Goal: Use online tool/utility

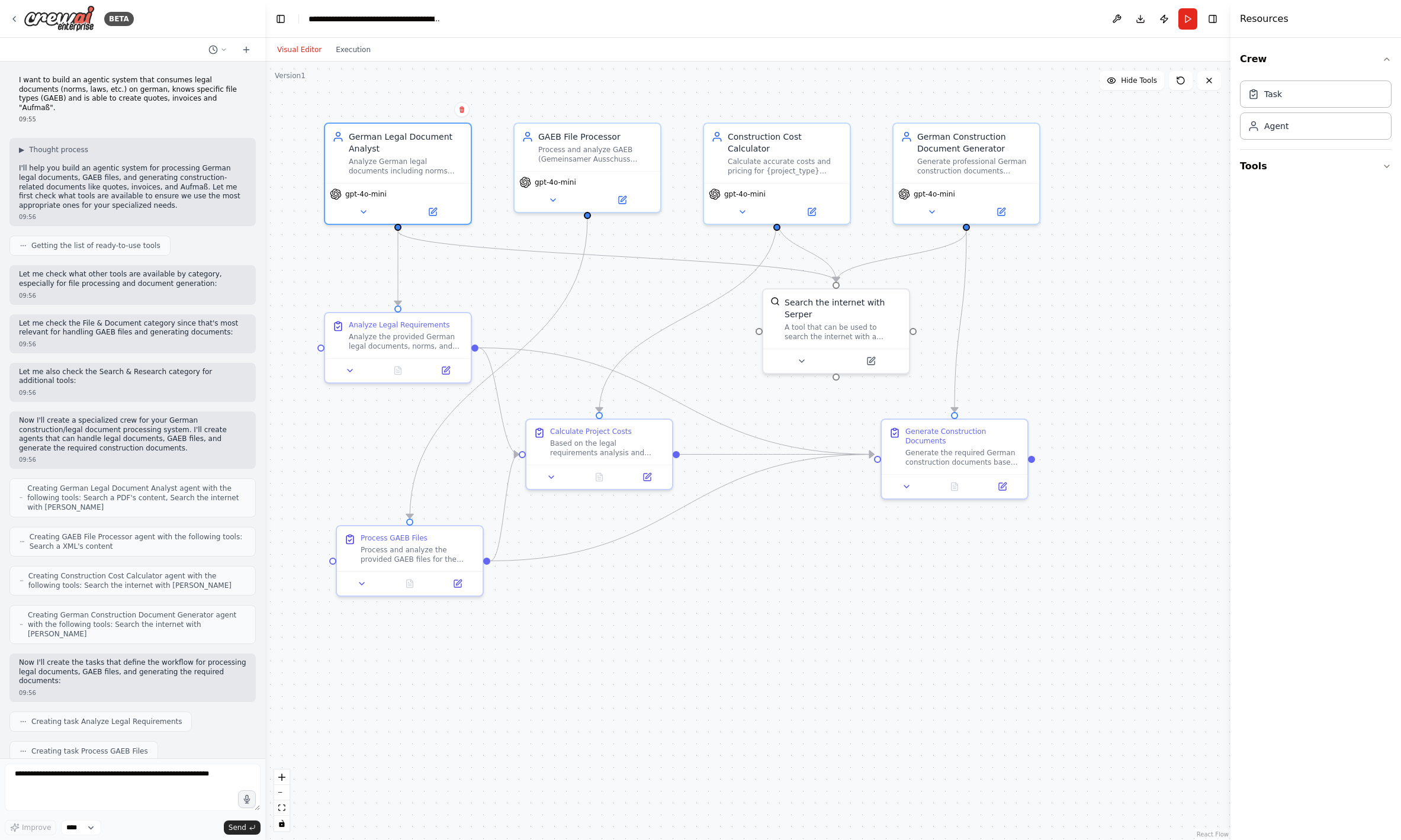
scroll to position [1189, 0]
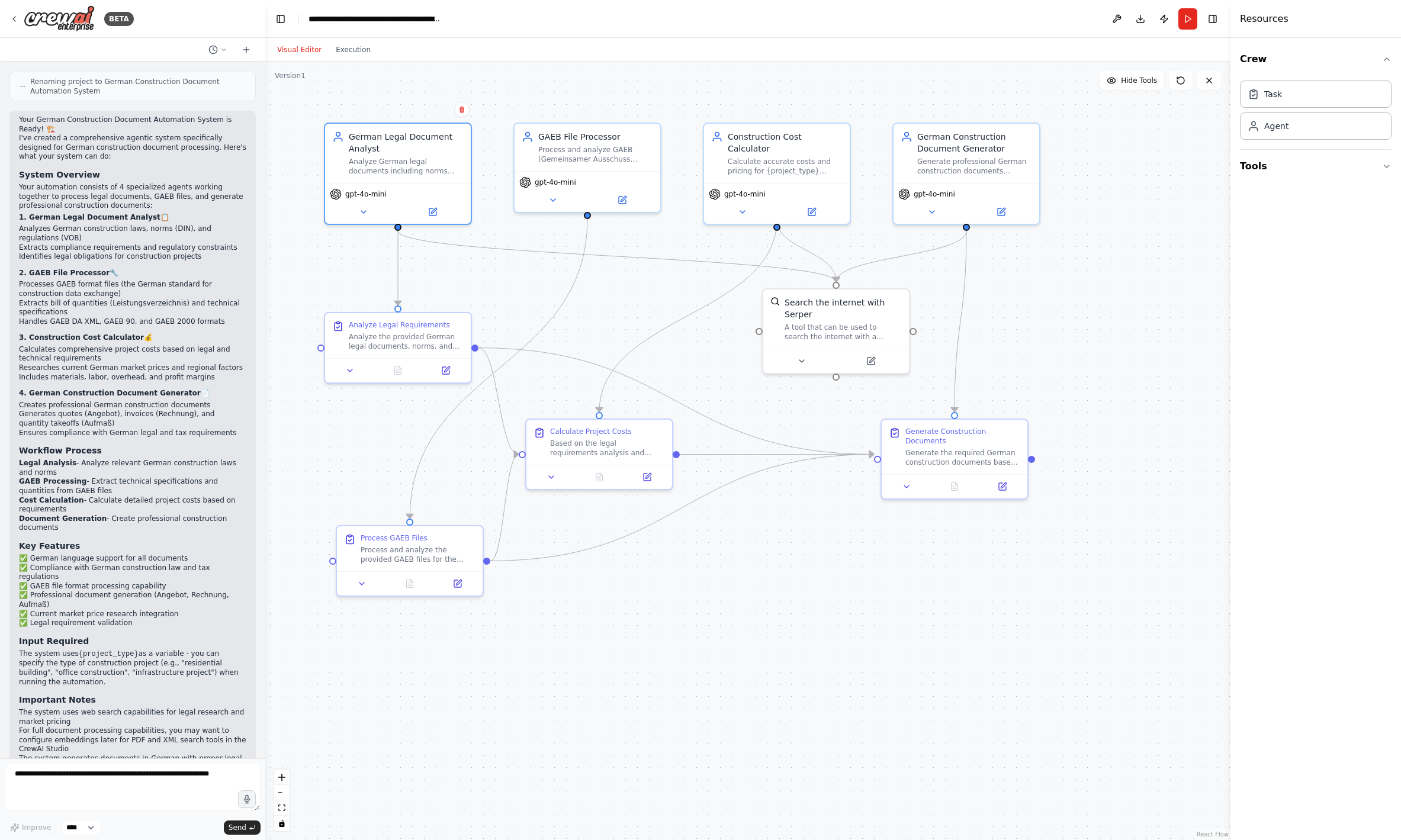
click at [727, 671] on div ".deletable-edge-delete-btn { width: 20px; height: 20px; border: 0px solid #ffff…" at bounding box center [747, 451] width 965 height 778
click at [1287, 173] on button "Tools" at bounding box center [1315, 166] width 152 height 33
click at [1316, 258] on button "File & Document" at bounding box center [1315, 261] width 152 height 31
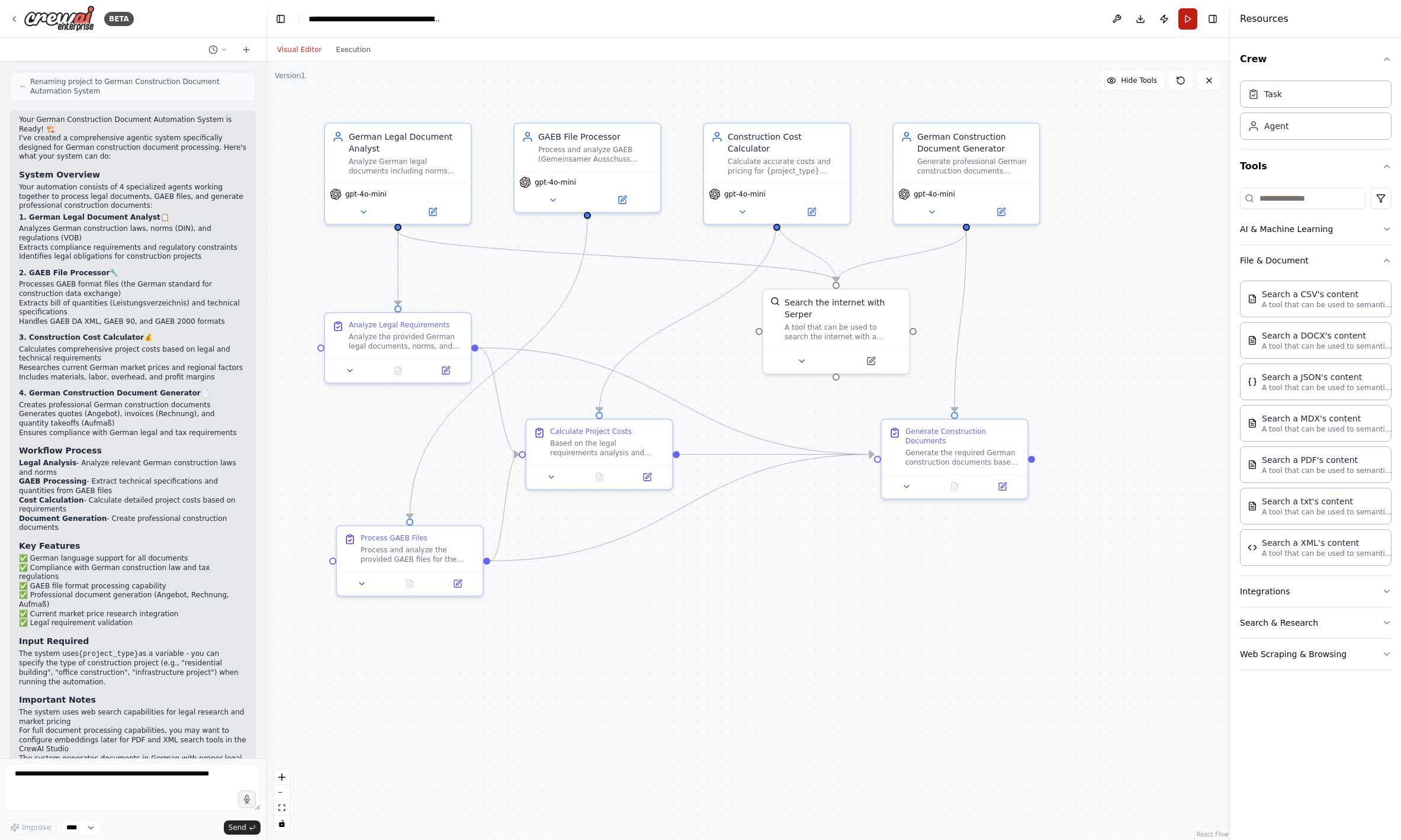
click at [1186, 25] on button "Run" at bounding box center [1188, 19] width 19 height 22
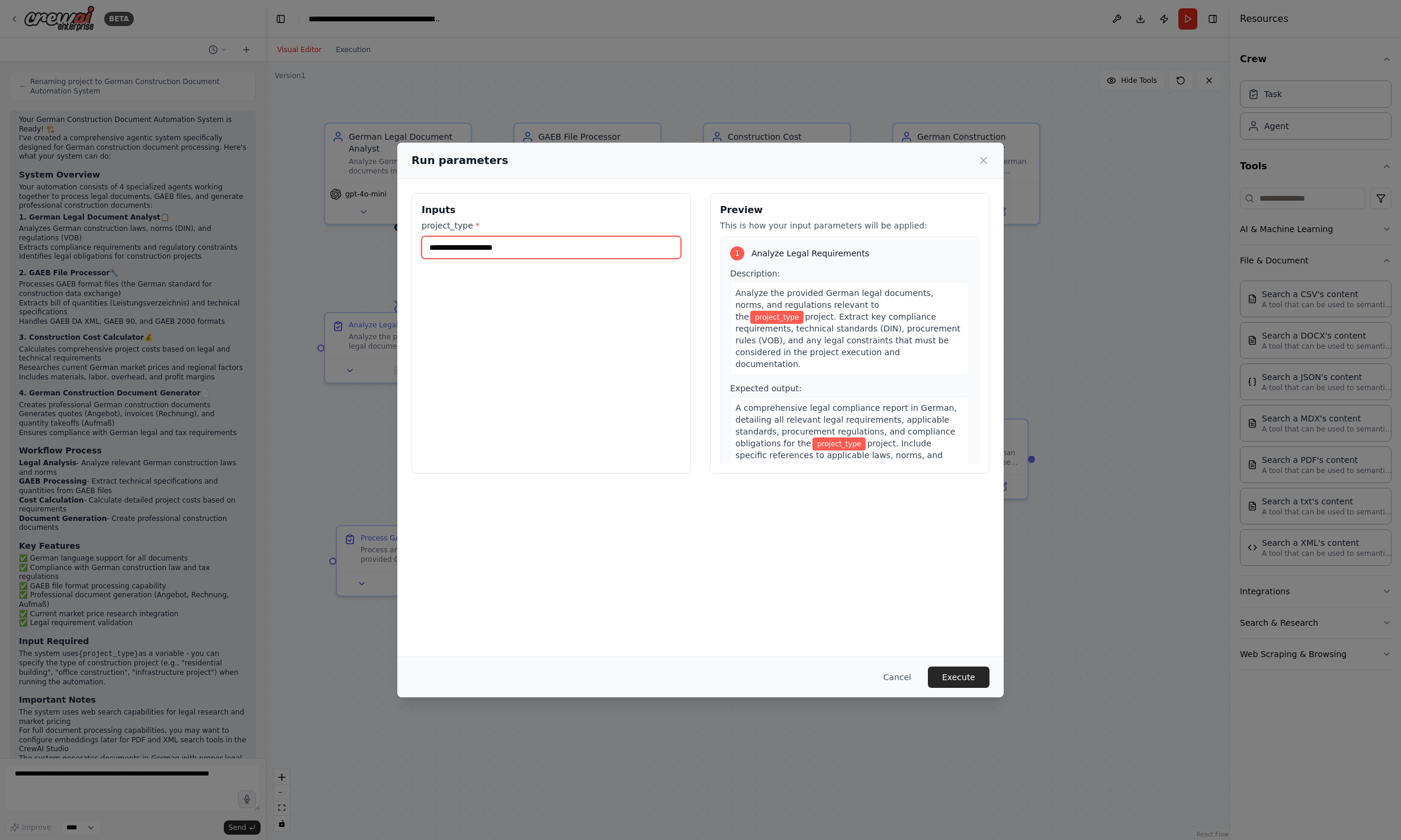
click at [533, 254] on input "project_type *" at bounding box center [551, 248] width 259 height 23
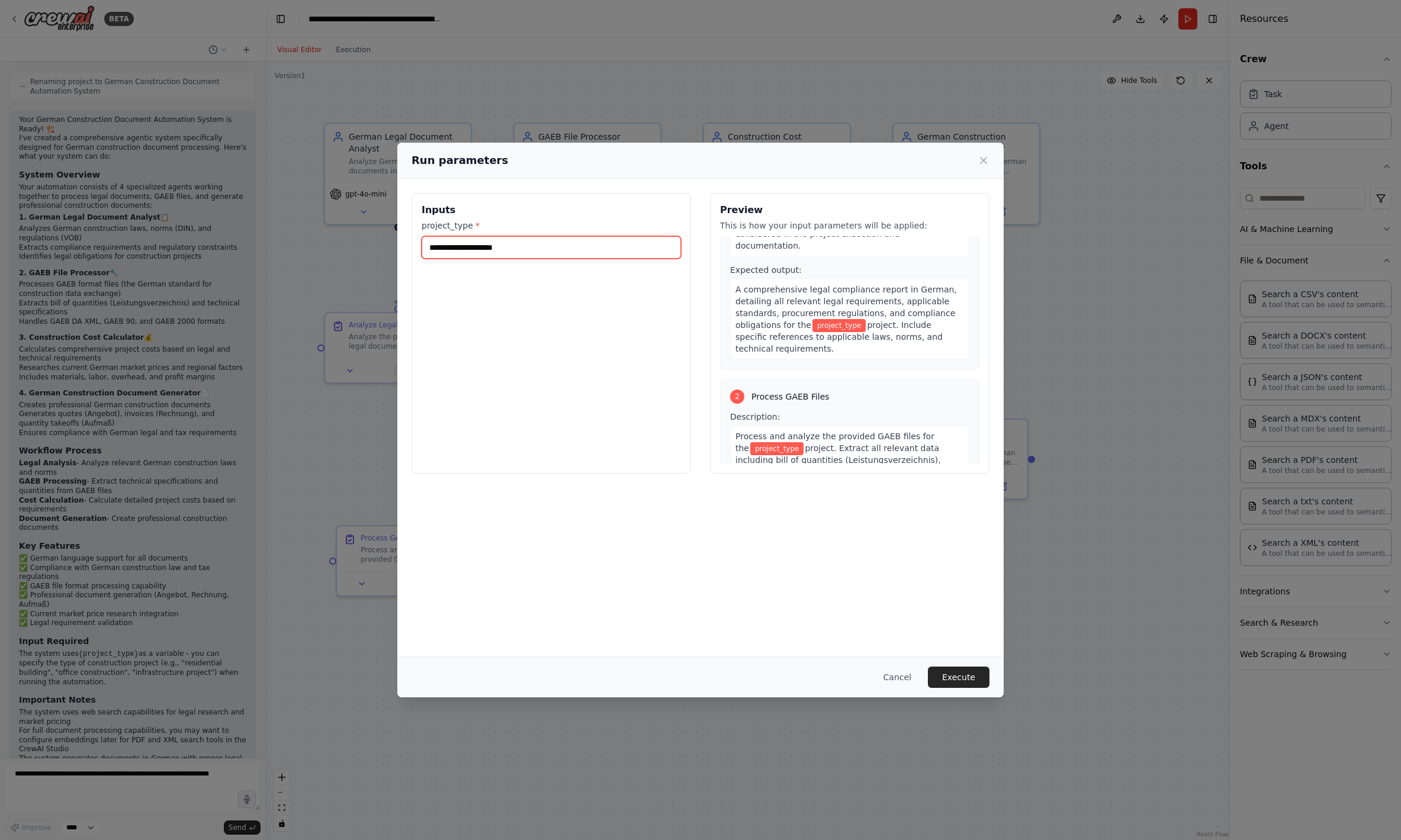
scroll to position [158, 0]
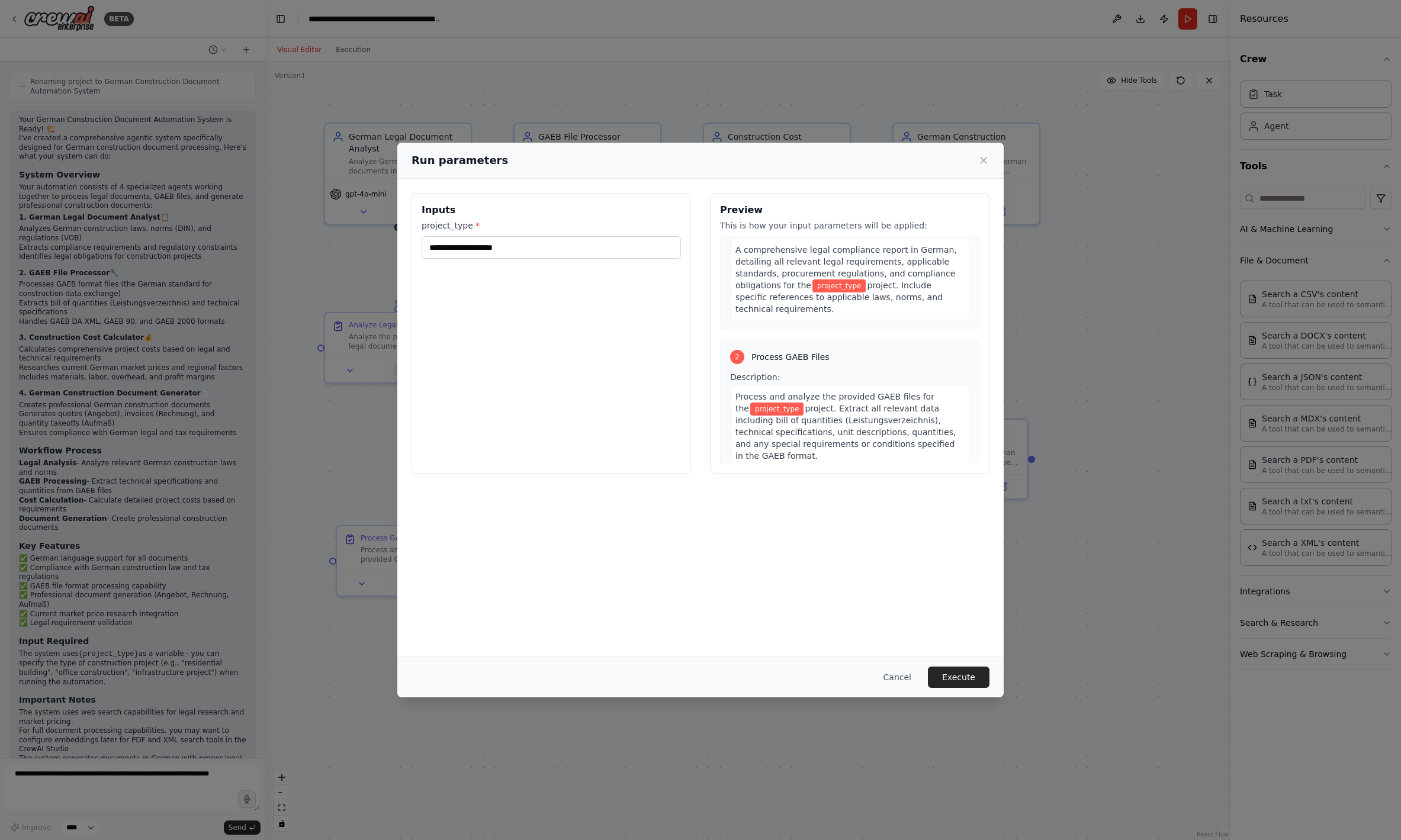
click at [918, 675] on button "Cancel" at bounding box center [897, 677] width 47 height 22
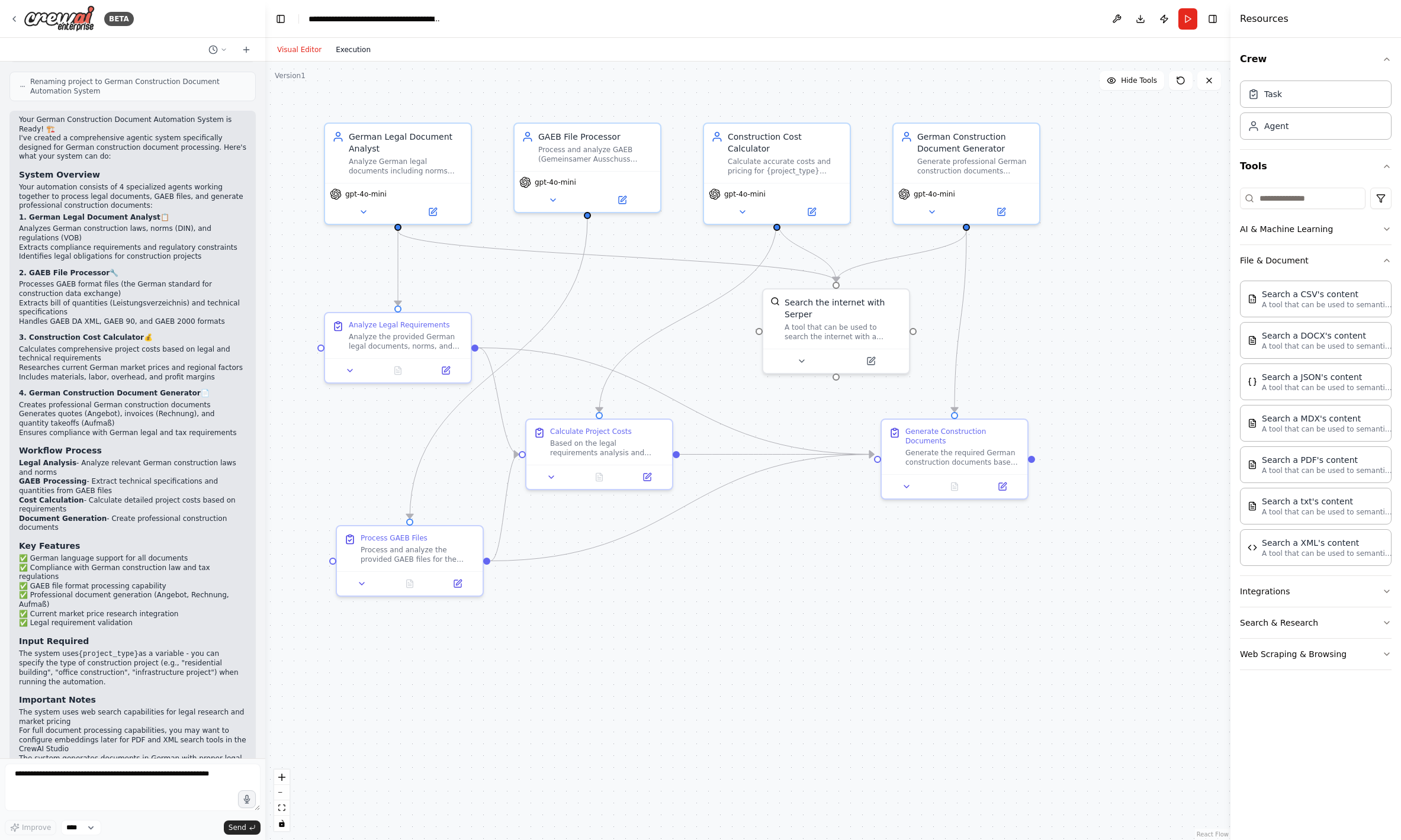
click at [339, 48] on button "Execution" at bounding box center [353, 49] width 49 height 14
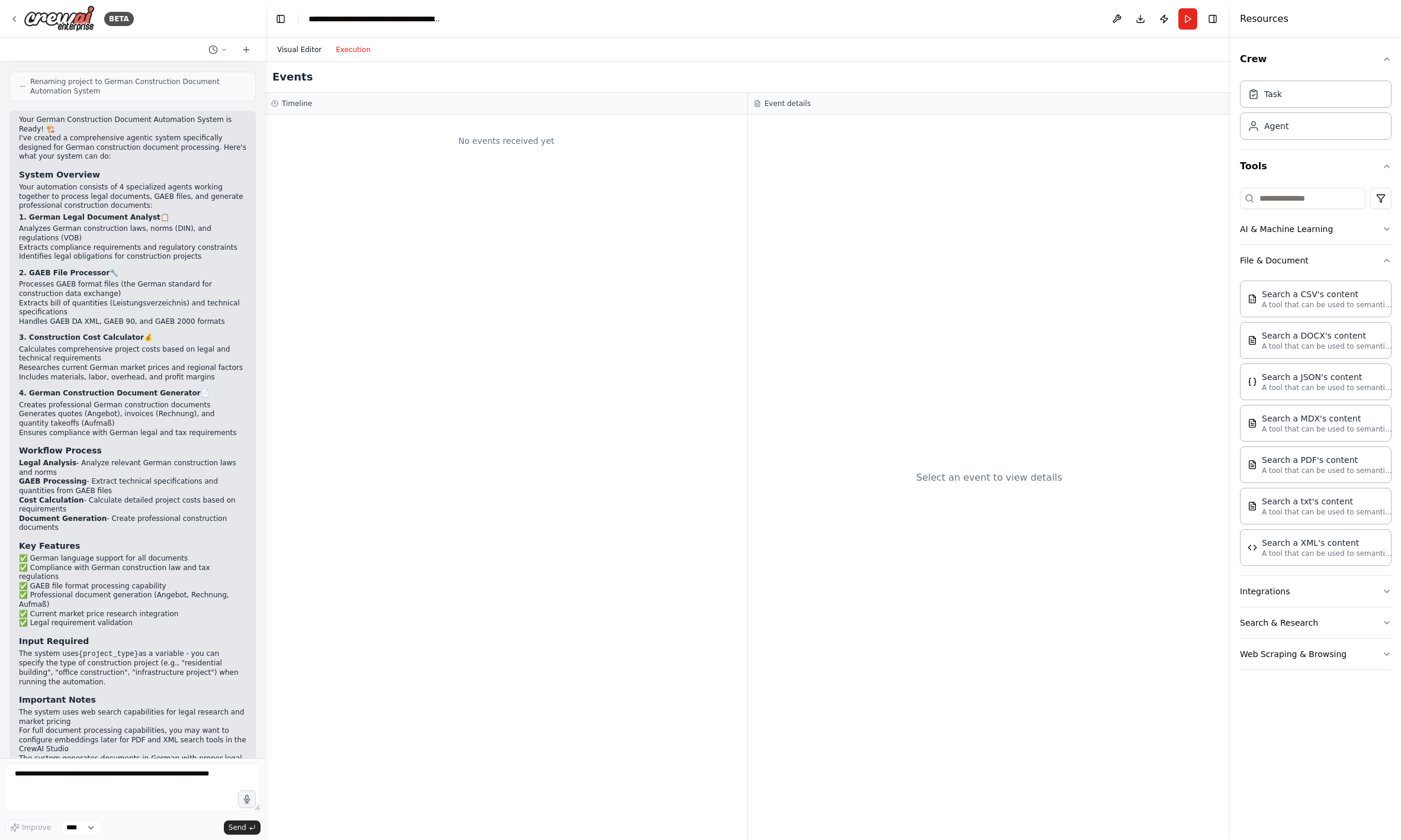
click at [301, 49] on button "Visual Editor" at bounding box center [299, 49] width 59 height 14
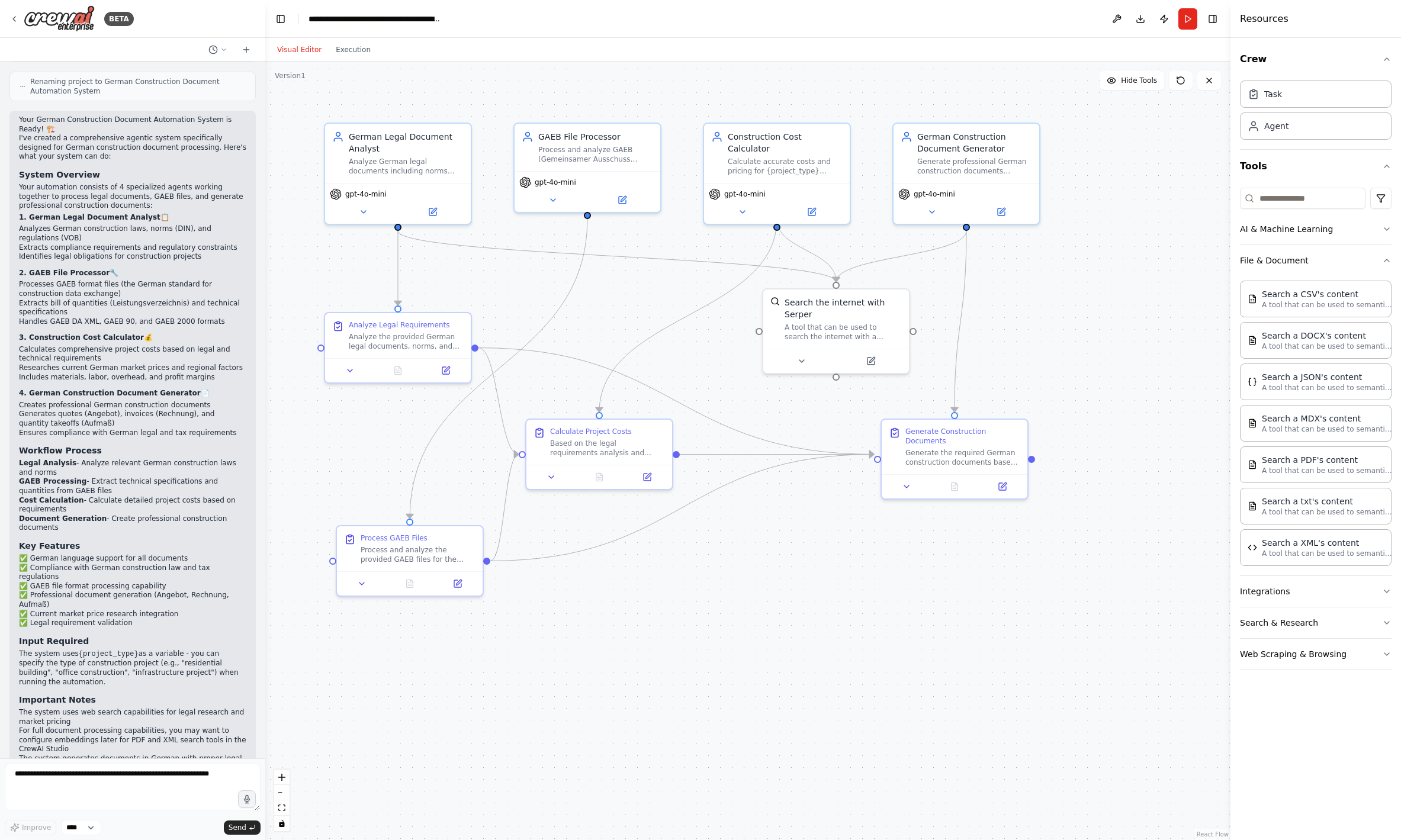
click at [264, 20] on div at bounding box center [263, 420] width 4 height 840
click at [281, 23] on button "Toggle Left Sidebar" at bounding box center [280, 18] width 16 height 16
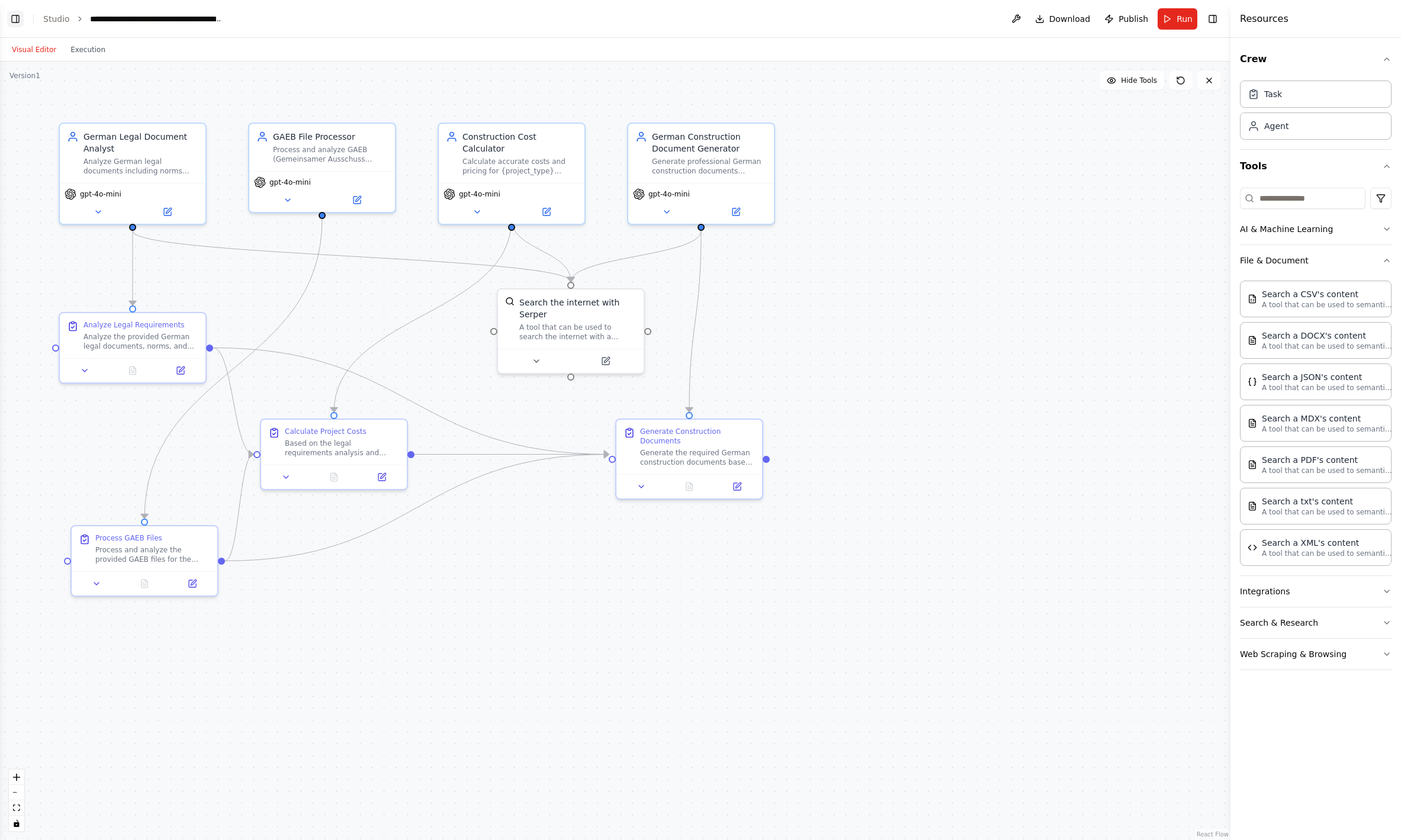
click at [16, 17] on button "Toggle Left Sidebar" at bounding box center [15, 18] width 16 height 16
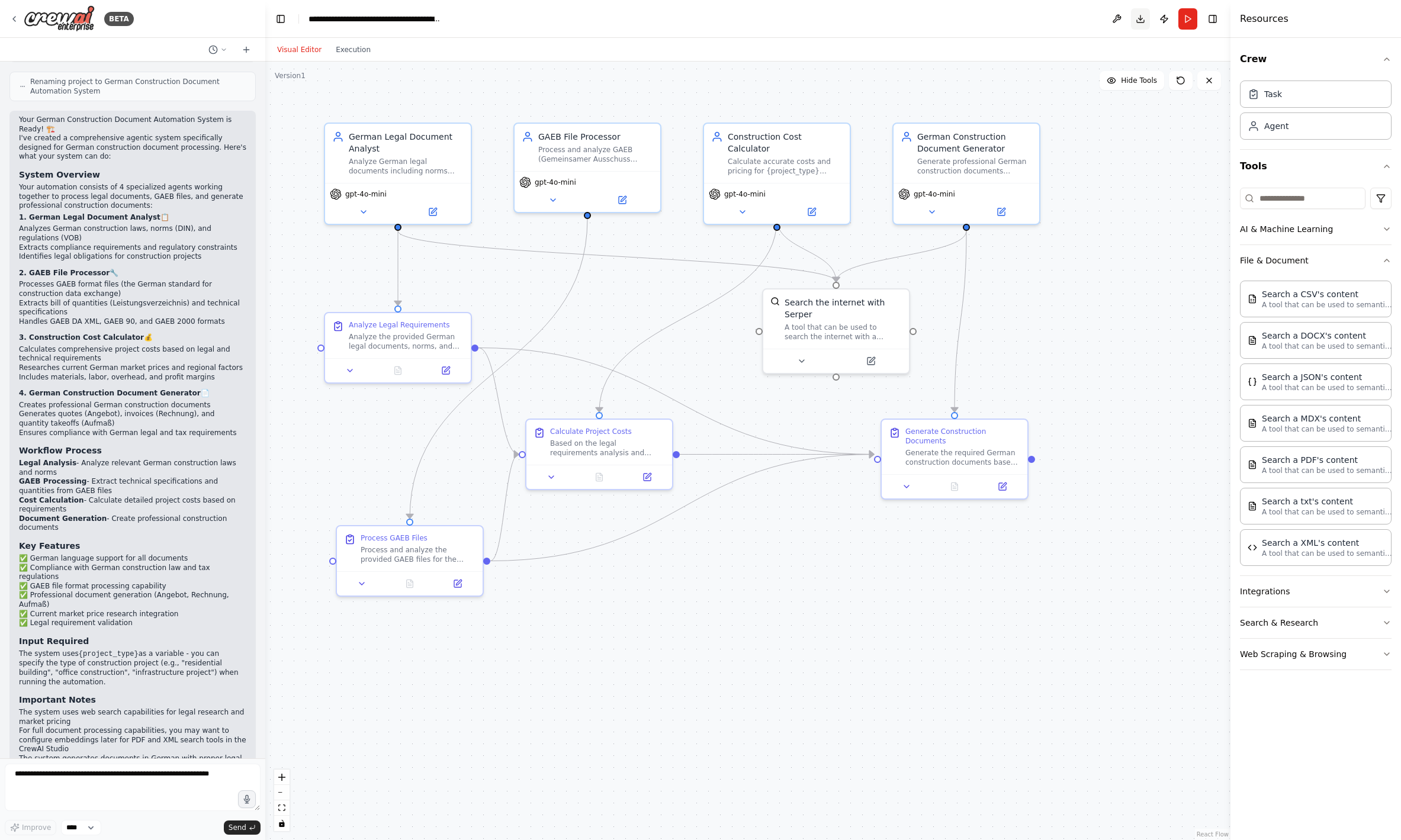
click at [1147, 27] on button "Download" at bounding box center [1141, 19] width 19 height 22
click at [1115, 23] on button at bounding box center [1117, 19] width 19 height 22
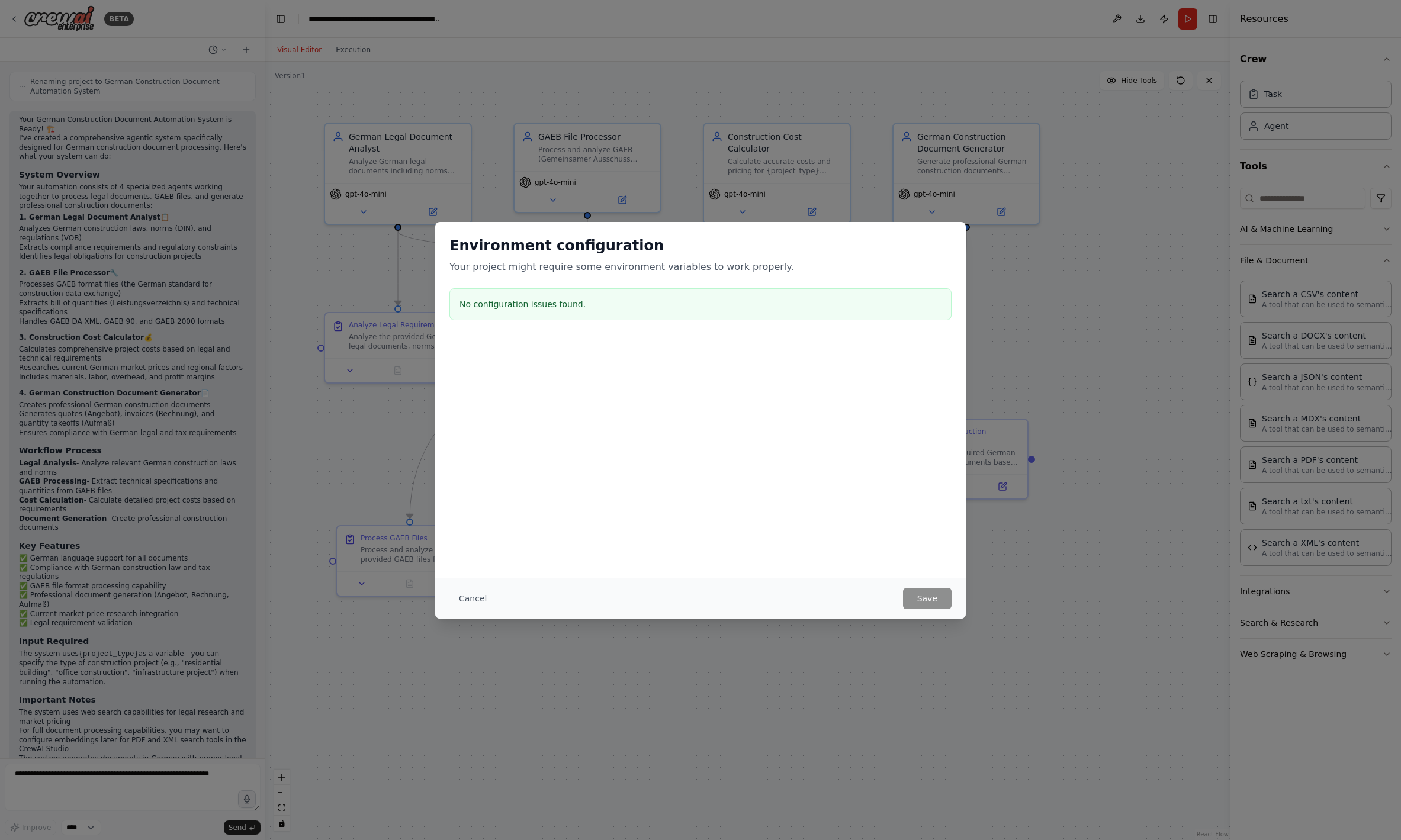
click at [492, 602] on div "Cancel Save" at bounding box center [700, 598] width 502 height 22
click at [479, 602] on button "Cancel" at bounding box center [472, 598] width 47 height 22
